Goal: Navigation & Orientation: Find specific page/section

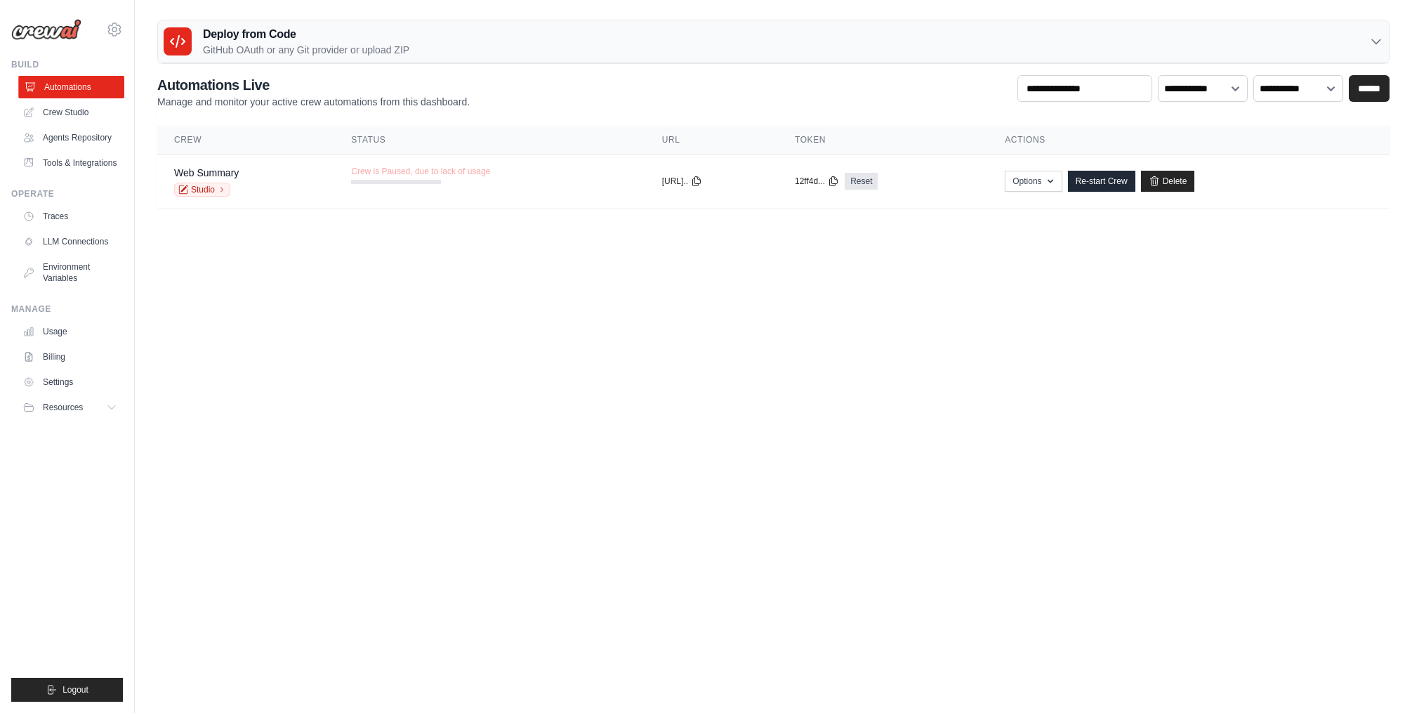
click at [72, 84] on link "Automations" at bounding box center [71, 87] width 106 height 22
click at [72, 114] on link "Crew Studio" at bounding box center [71, 112] width 106 height 22
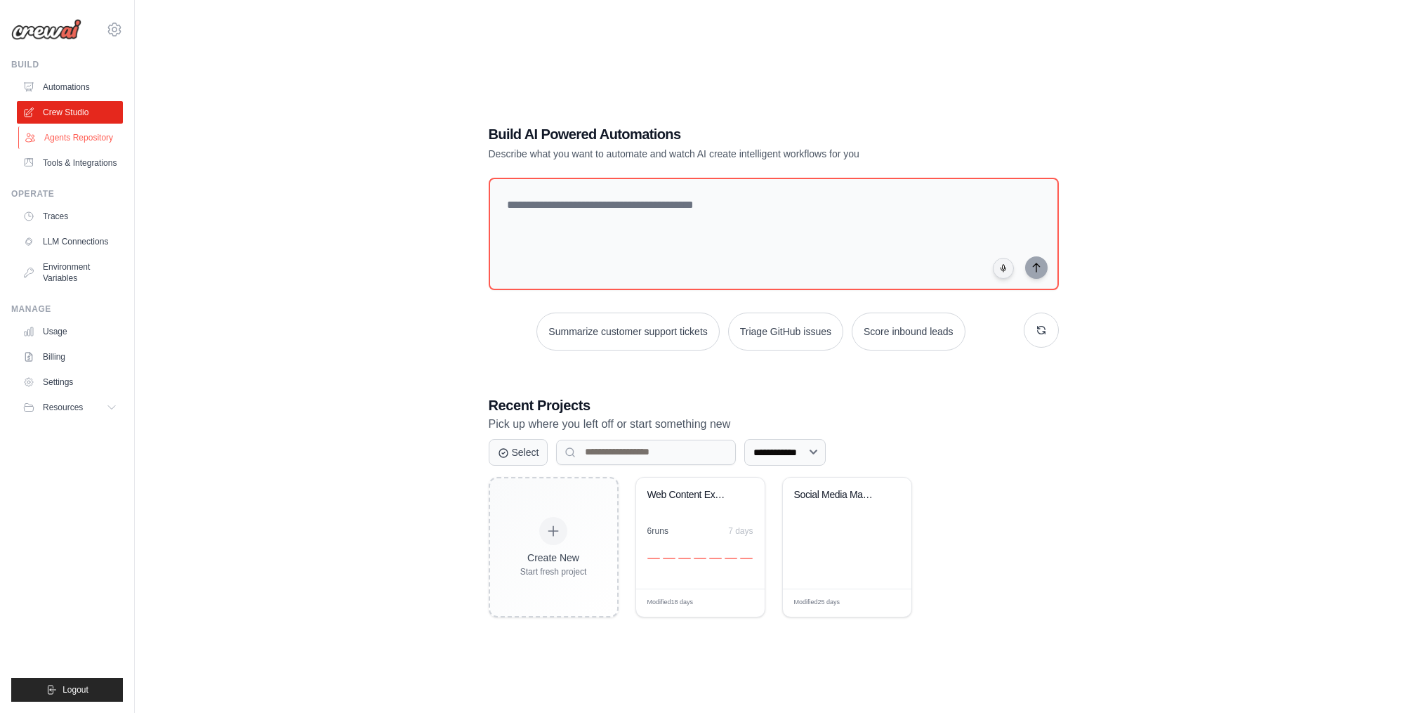
click at [82, 140] on link "Agents Repository" at bounding box center [71, 137] width 106 height 22
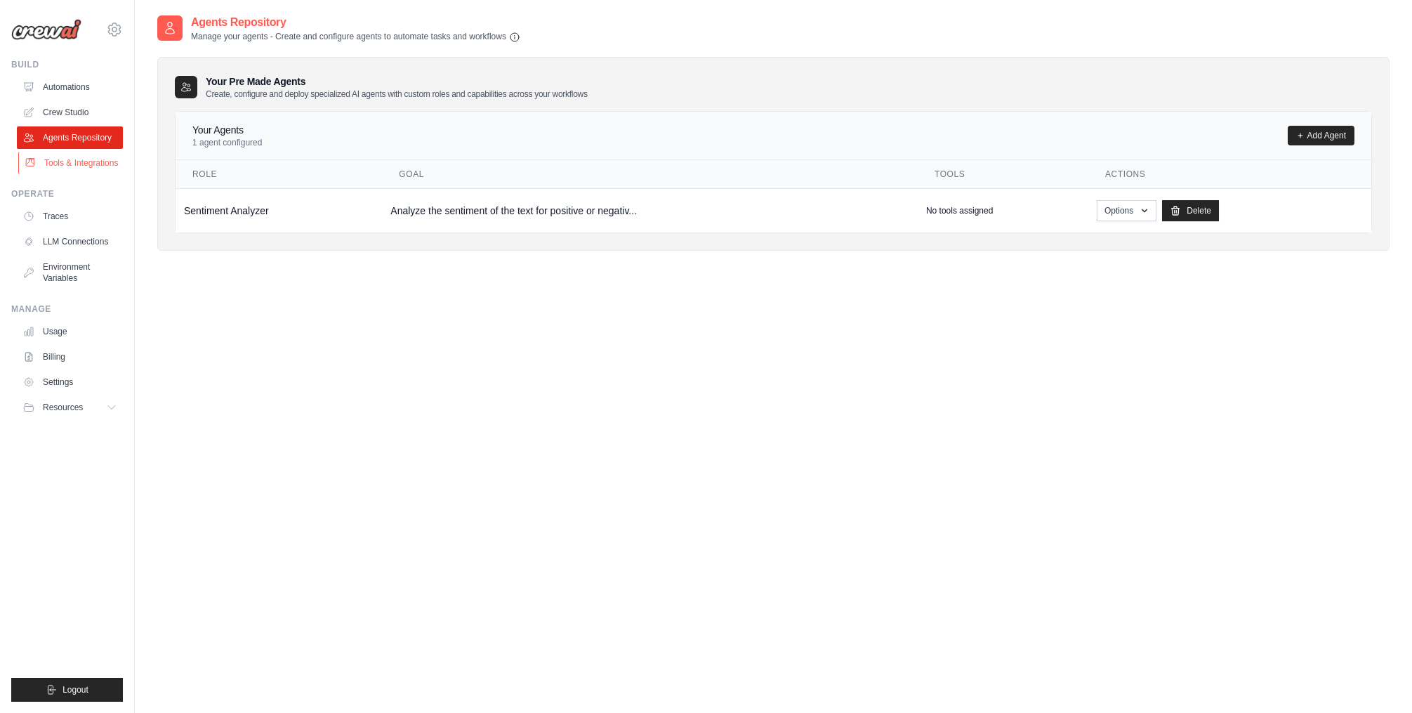
click at [88, 159] on link "Tools & Integrations" at bounding box center [71, 163] width 106 height 22
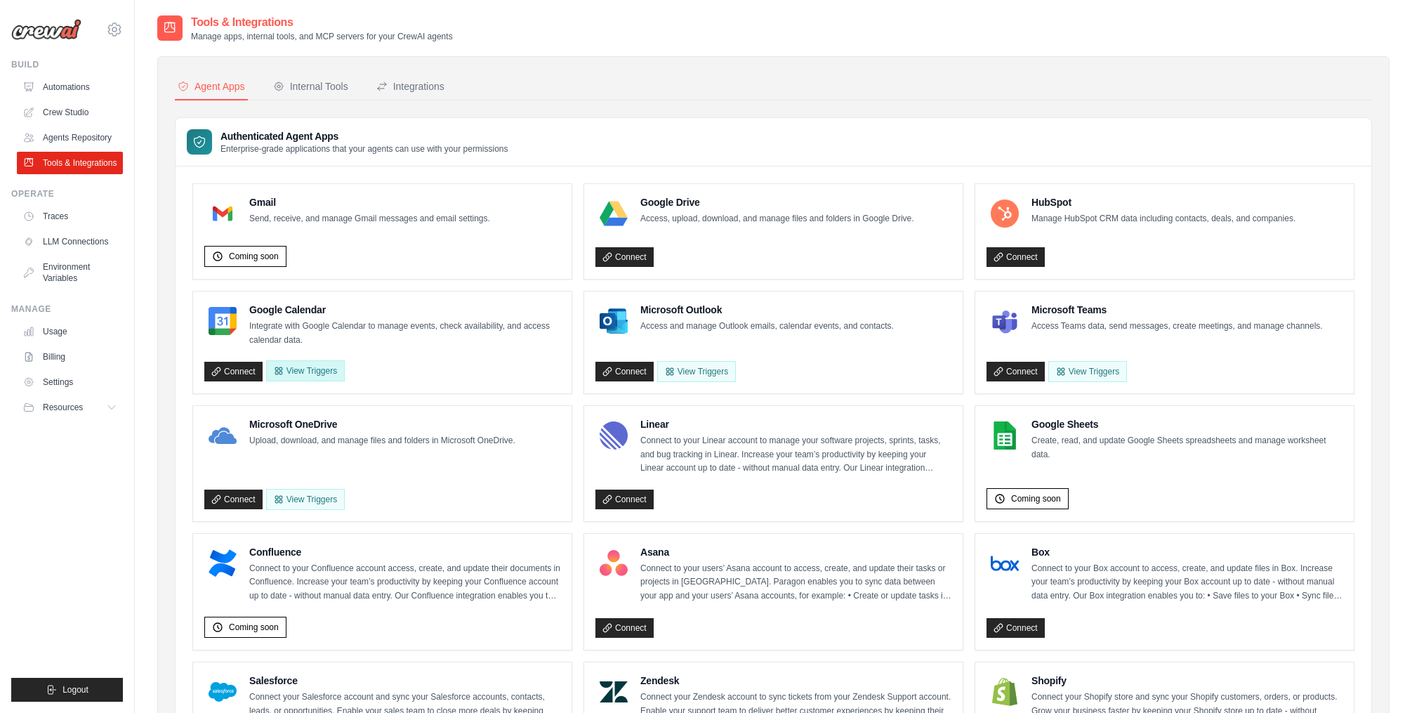
click at [308, 368] on button "View Triggers" at bounding box center [305, 370] width 79 height 21
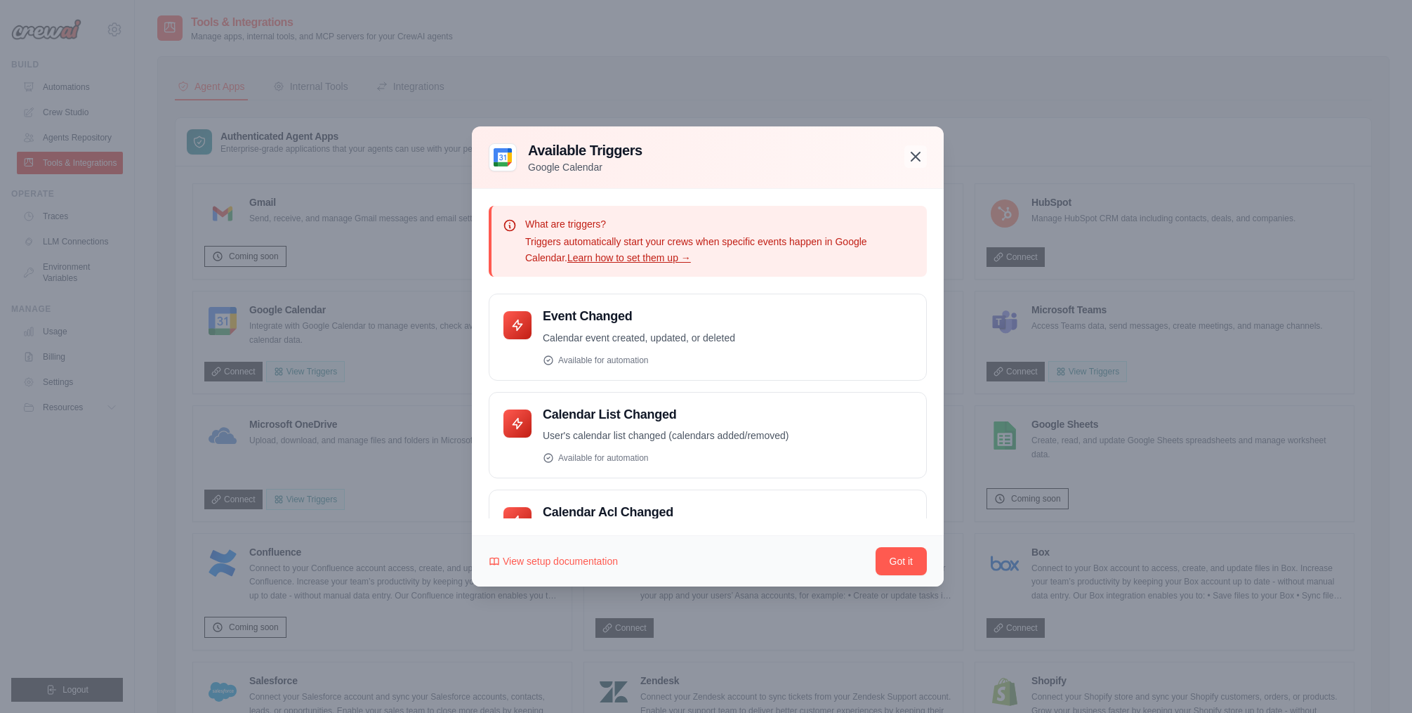
click at [917, 157] on icon "button" at bounding box center [915, 156] width 8 height 8
